Goal: Find specific page/section: Find specific page/section

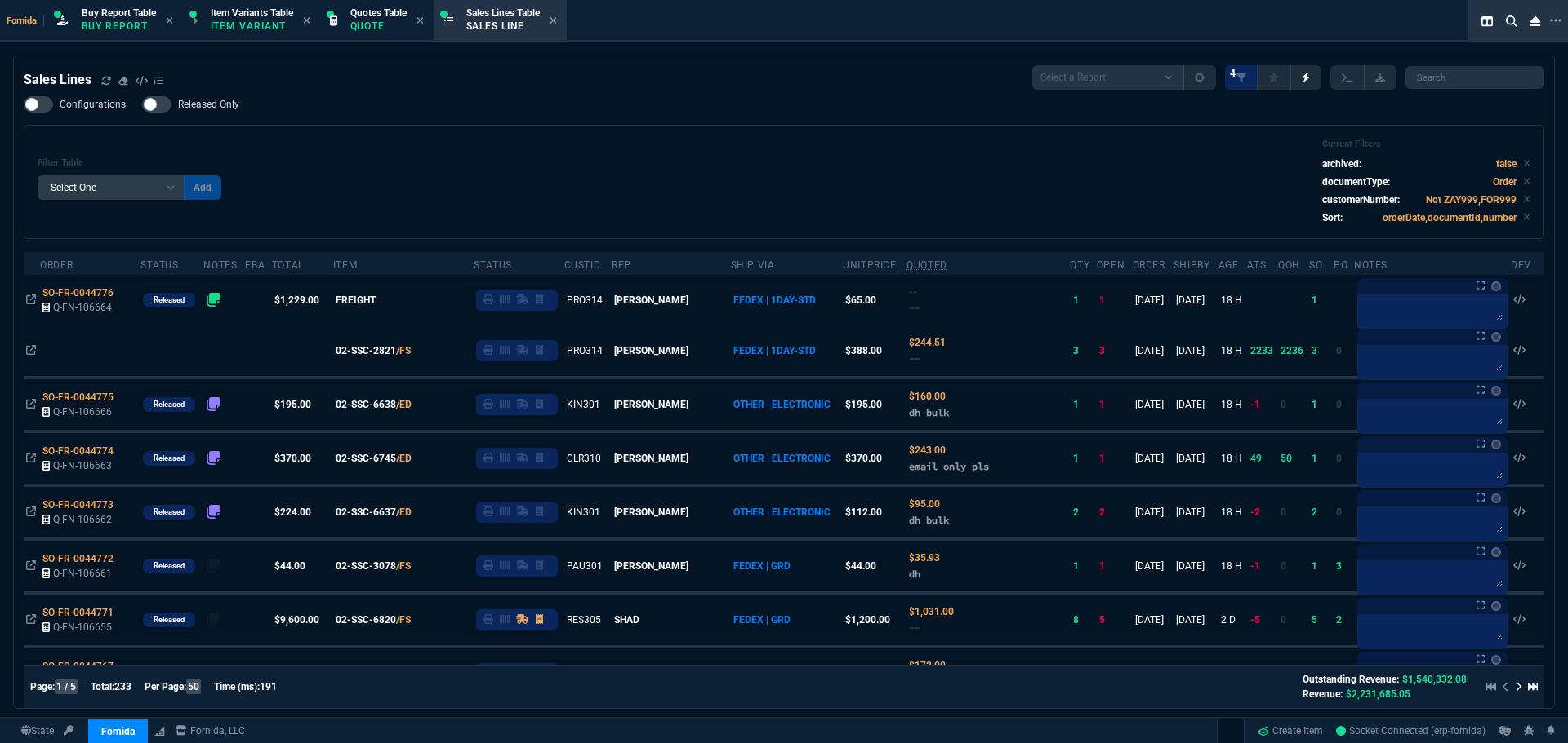
select select "1: BROV"
select select
click at [104, 84] on icon at bounding box center [106, 80] width 9 height 8
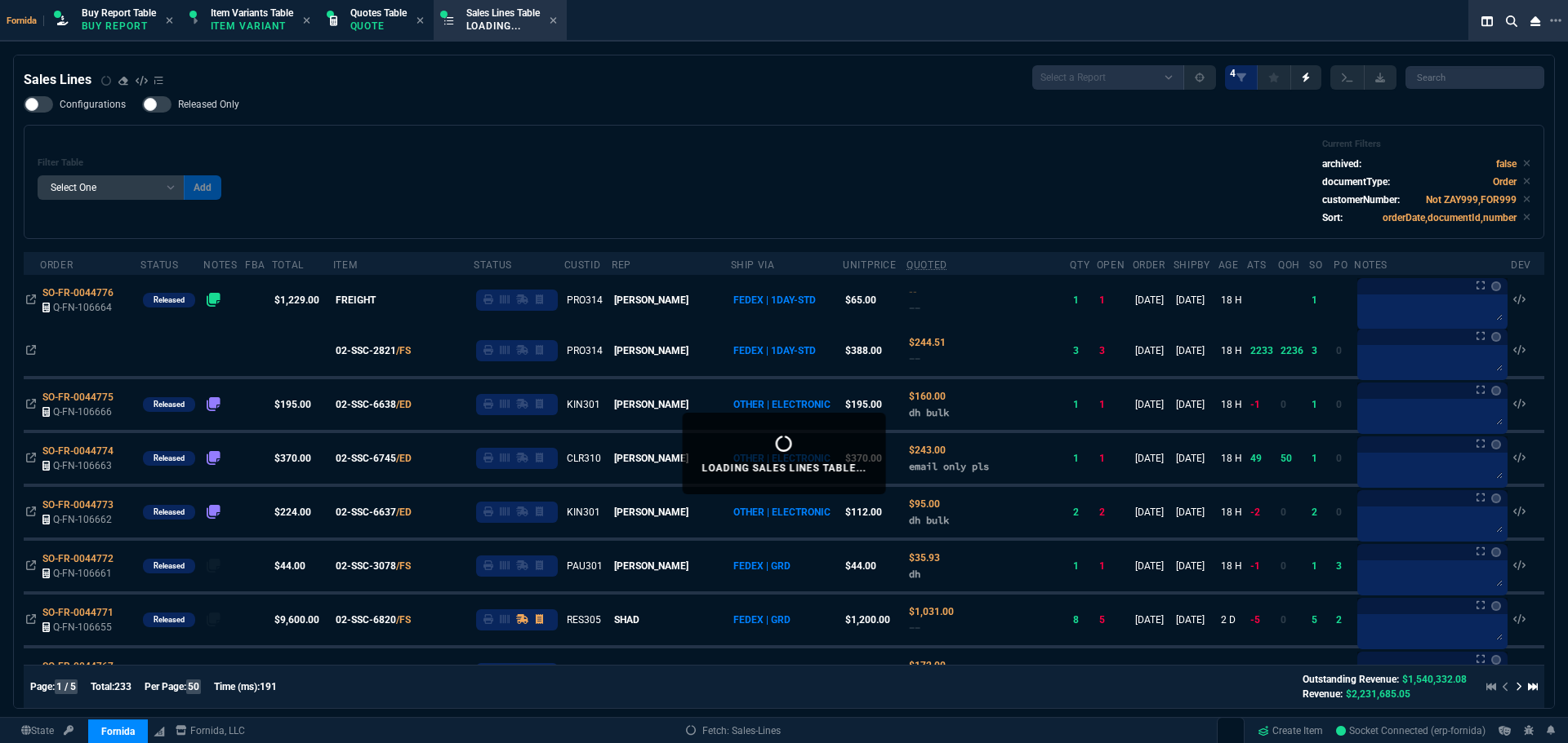
click at [611, 88] on div "Sales Lines Select a Report NEW QUERY SonicWall Sale AMZ (MTD) NEW QUERY INS100…" at bounding box center [784, 77] width 1520 height 24
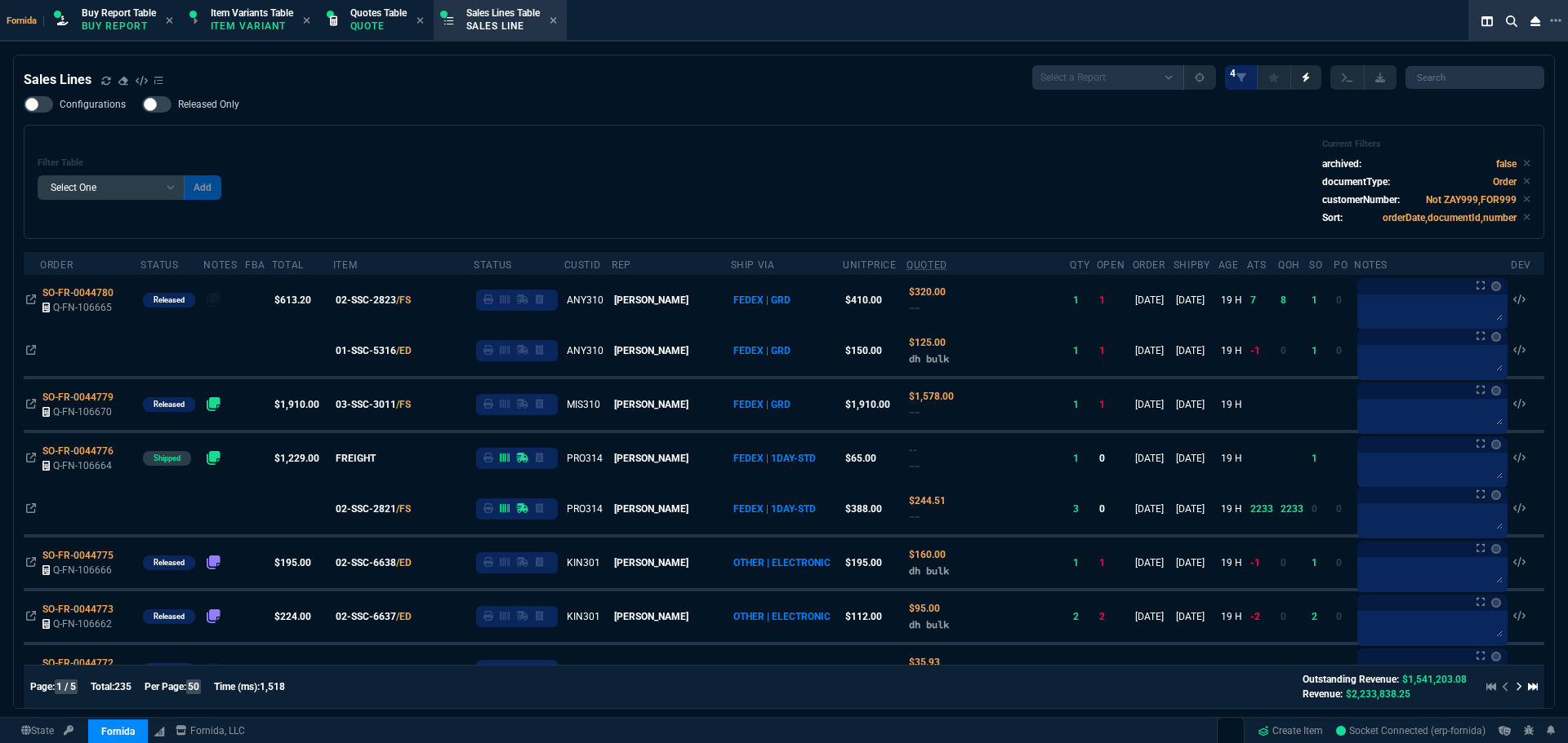
click at [452, 101] on div "Configurations Released Only Filter Table Select One Add Filter () Age () ATS (…" at bounding box center [784, 167] width 1520 height 142
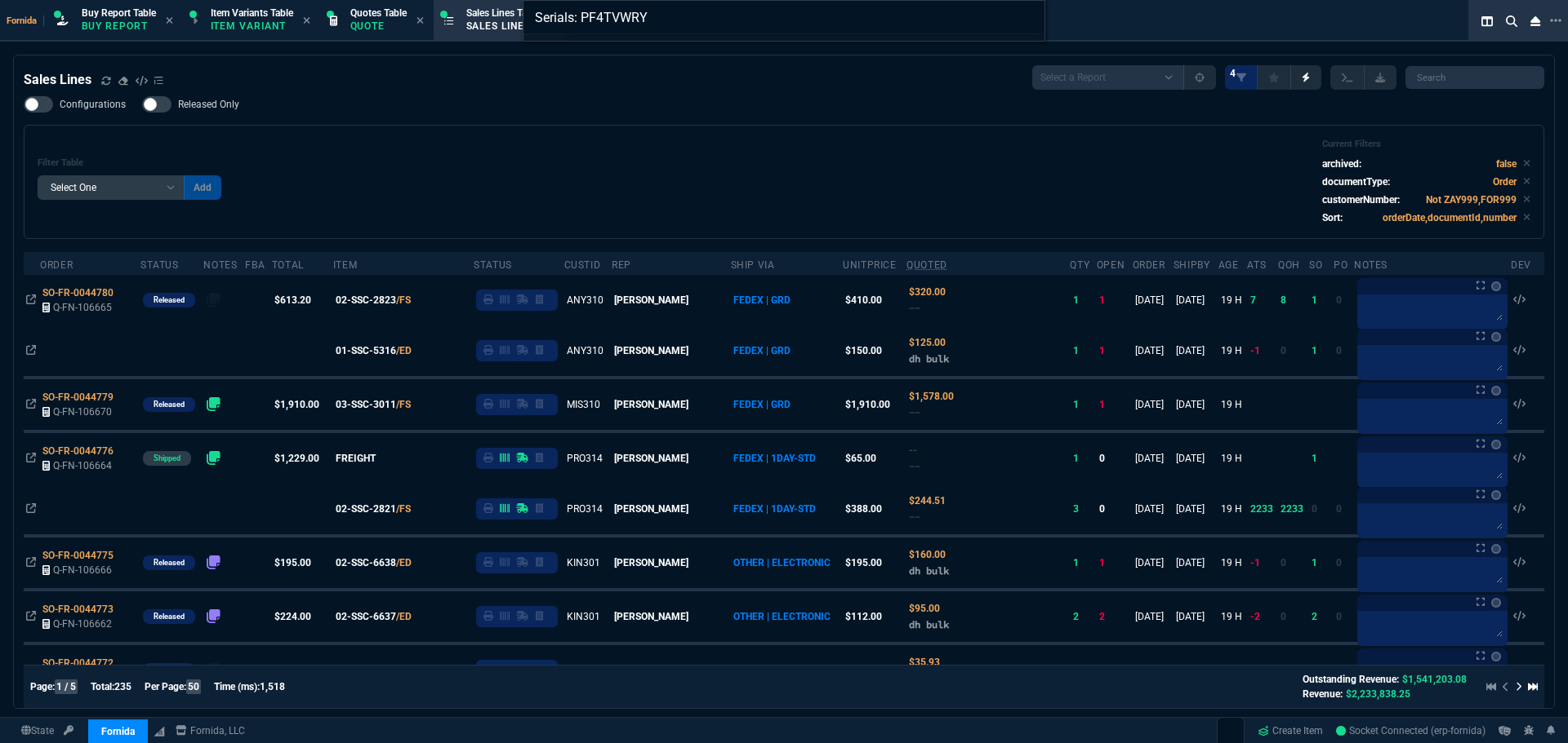
type input "Serials: PF4TVWRY"
click at [574, 156] on div "Serials: PF4TVWRY" at bounding box center [784, 372] width 1568 height 743
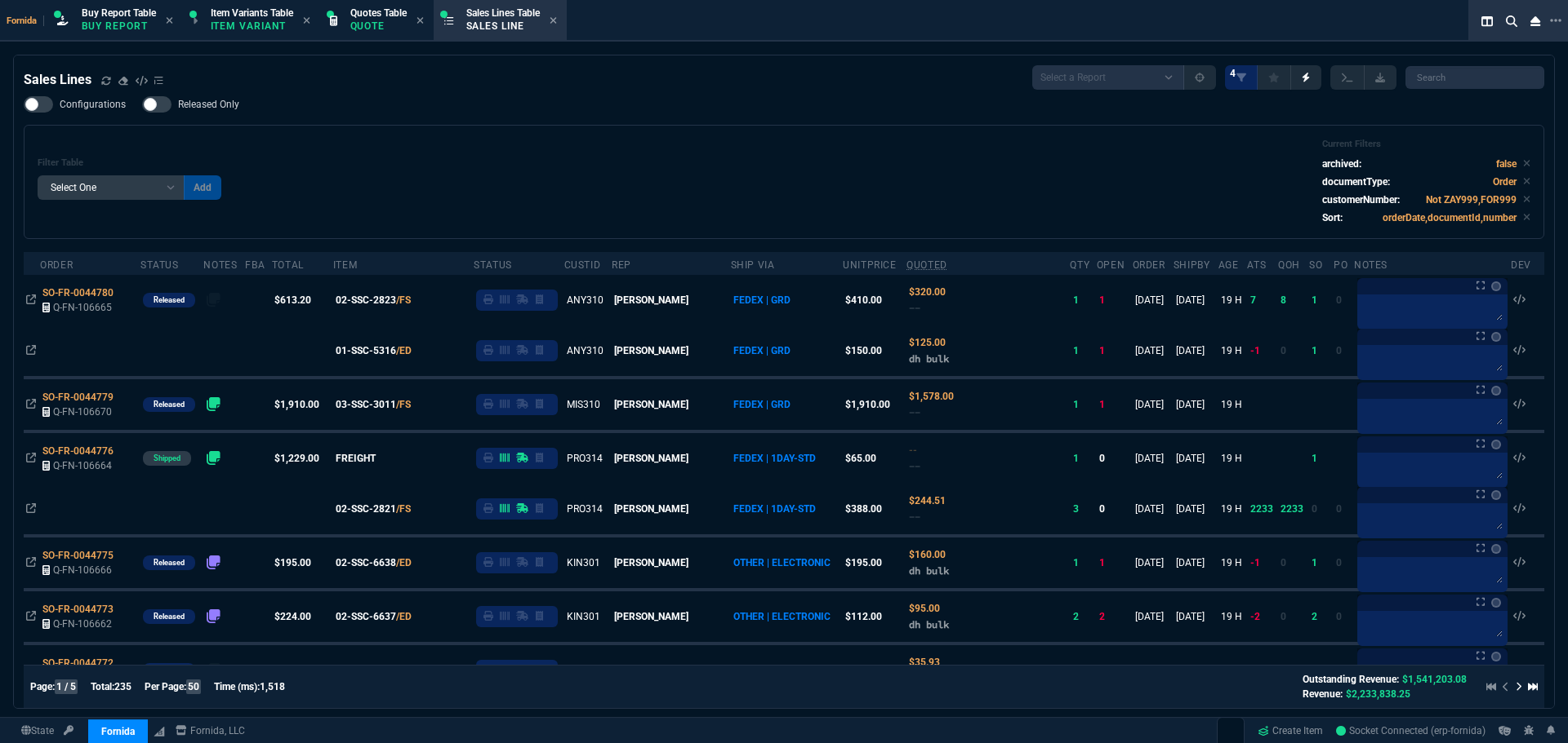
click at [727, 160] on div "Filter Table Select One Add Filter () Age () ATS () Cond (itemVariantCode) Cust…" at bounding box center [784, 182] width 1493 height 87
